Goal: Find specific page/section: Find specific page/section

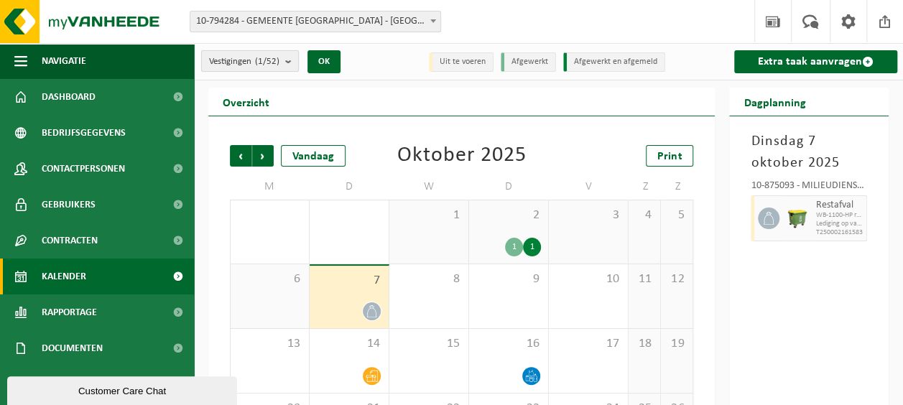
click at [286, 62] on button "Vestigingen (1/52)" at bounding box center [250, 61] width 98 height 22
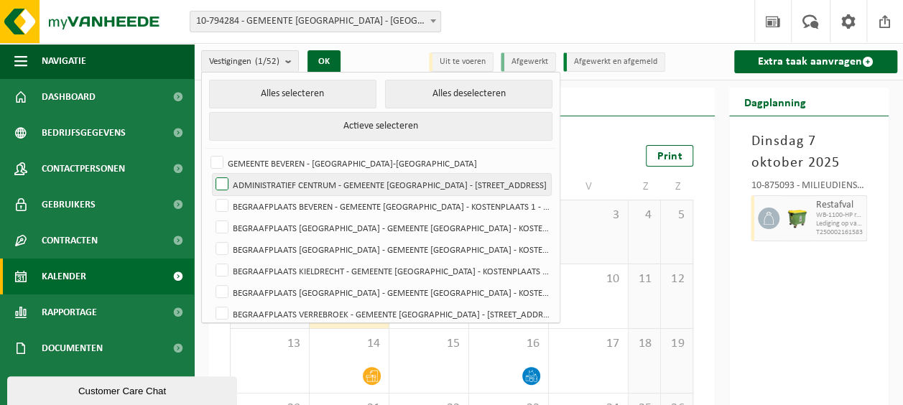
click at [336, 180] on label "ADMINISTRATIEF CENTRUM - GEMEENTE BEVEREN - KOSTENPLAATS 51 - BEVEREN-WAAS" at bounding box center [382, 185] width 338 height 22
click at [210, 174] on input "ADMINISTRATIEF CENTRUM - GEMEENTE BEVEREN - KOSTENPLAATS 51 - BEVEREN-WAAS" at bounding box center [210, 173] width 1 height 1
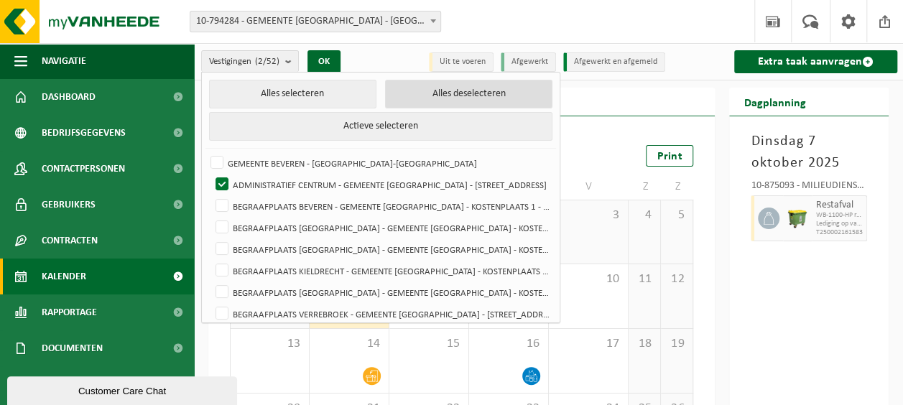
click at [442, 95] on button "Alles deselecteren" at bounding box center [468, 94] width 167 height 29
checkbox input "false"
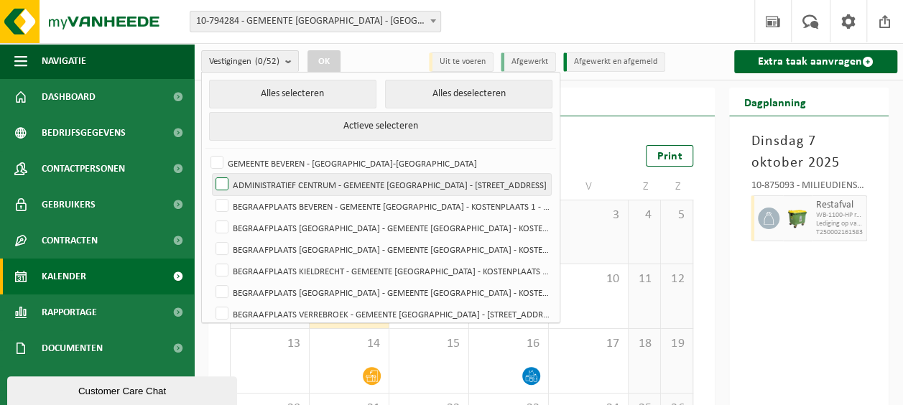
click at [347, 188] on label "ADMINISTRATIEF CENTRUM - GEMEENTE BEVEREN - KOSTENPLAATS 51 - BEVEREN-WAAS" at bounding box center [382, 185] width 338 height 22
click at [210, 174] on input "ADMINISTRATIEF CENTRUM - GEMEENTE BEVEREN - KOSTENPLAATS 51 - BEVEREN-WAAS" at bounding box center [210, 173] width 1 height 1
checkbox input "true"
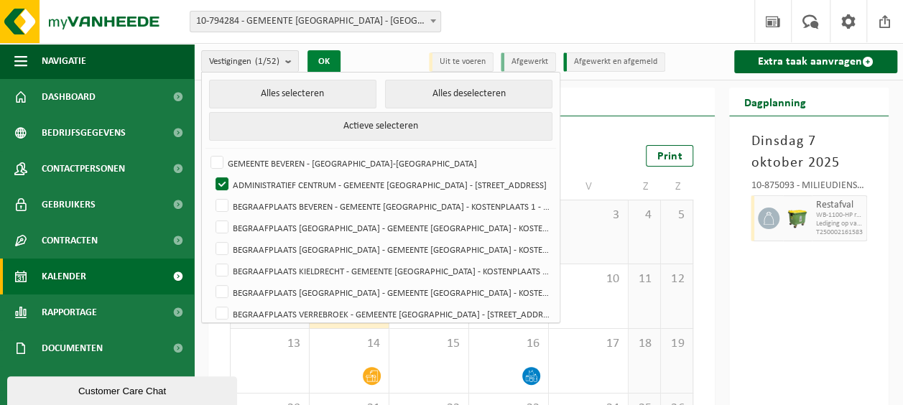
click at [336, 59] on button "OK" at bounding box center [323, 61] width 33 height 23
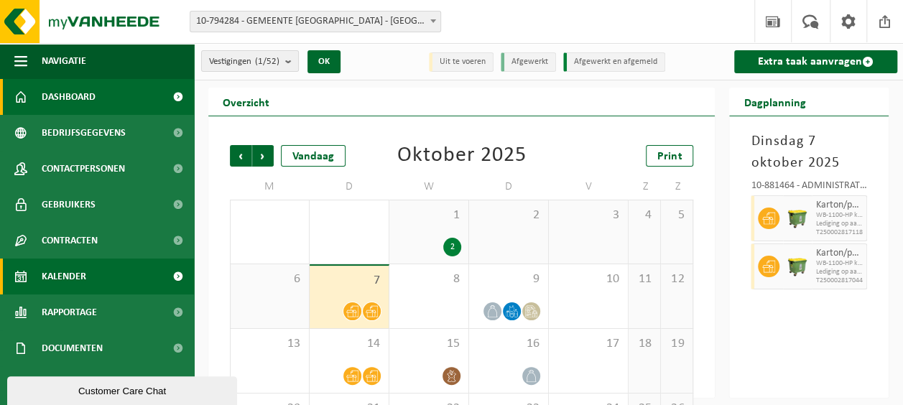
click at [90, 96] on span "Dashboard" at bounding box center [69, 97] width 54 height 36
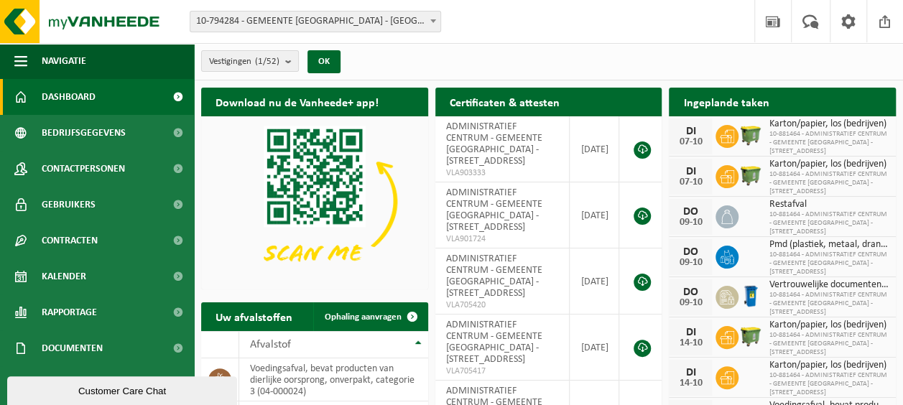
click at [259, 315] on h2 "Uw afvalstoffen" at bounding box center [254, 316] width 106 height 28
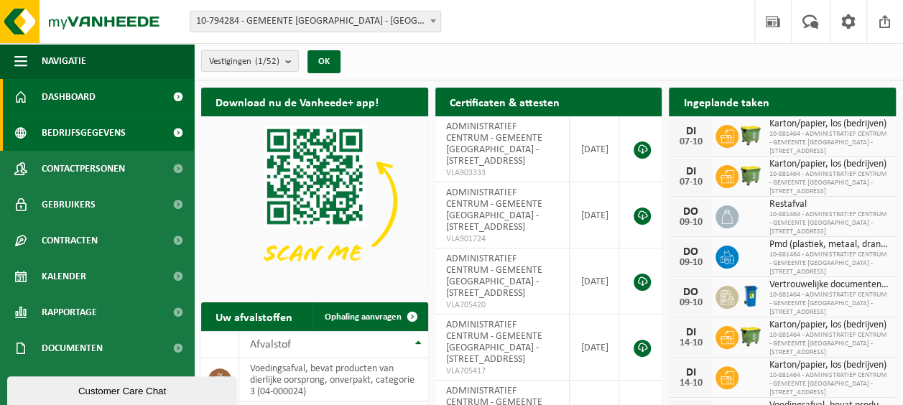
click at [80, 139] on span "Bedrijfsgegevens" at bounding box center [84, 133] width 84 height 36
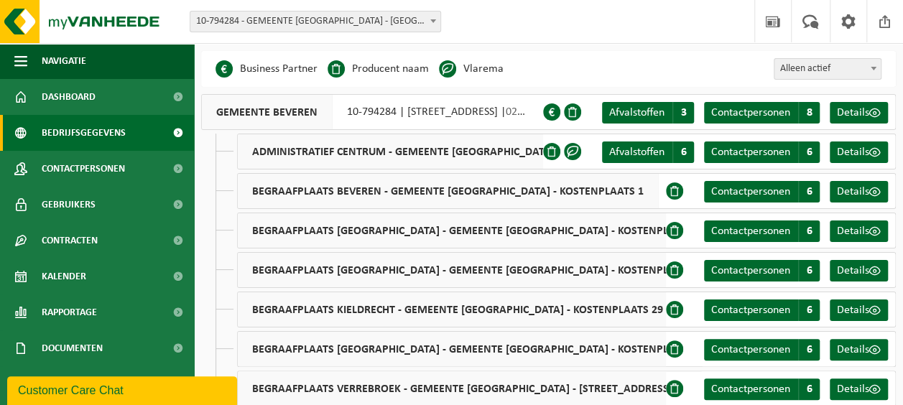
click at [492, 154] on span "ADMINISTRATIEF CENTRUM - GEMEENTE [GEOGRAPHIC_DATA] - KOSTENPLAATS 51" at bounding box center [453, 151] width 431 height 34
click at [870, 149] on span at bounding box center [874, 151] width 11 height 11
